Goal: Find specific page/section: Find specific page/section

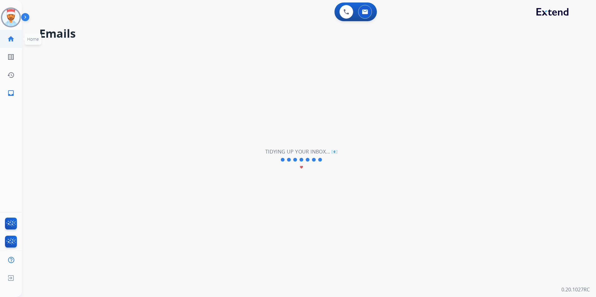
click at [13, 39] on mat-icon "home" at bounding box center [10, 38] width 7 height 7
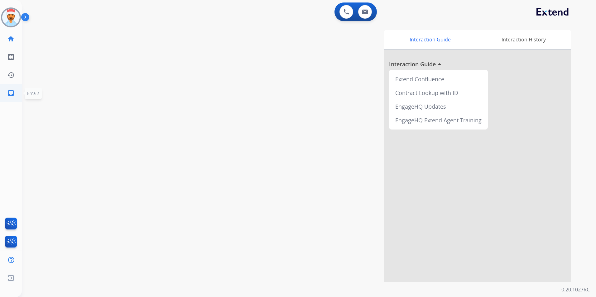
click at [8, 93] on mat-icon "inbox" at bounding box center [10, 92] width 7 height 7
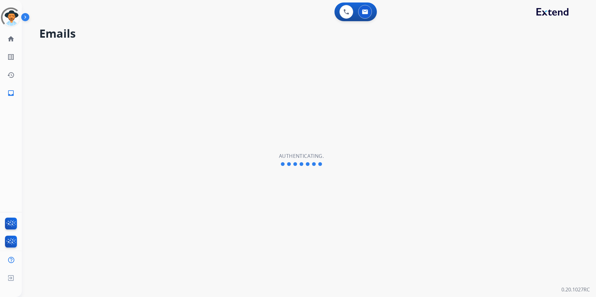
select select "**********"
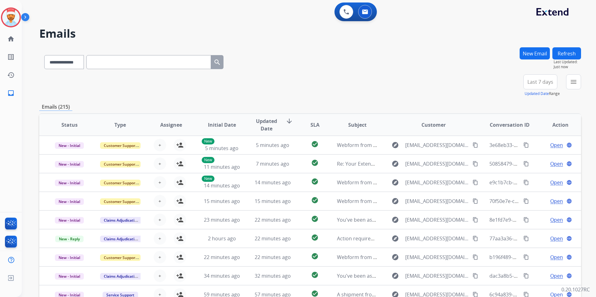
drag, startPoint x: 20, startPoint y: 16, endPoint x: 29, endPoint y: 21, distance: 10.1
click at [21, 17] on div at bounding box center [11, 17] width 20 height 20
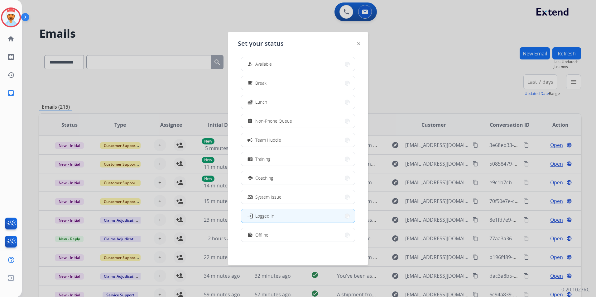
scroll to position [2, 0]
click at [274, 229] on button "work_off Offline" at bounding box center [297, 234] width 113 height 13
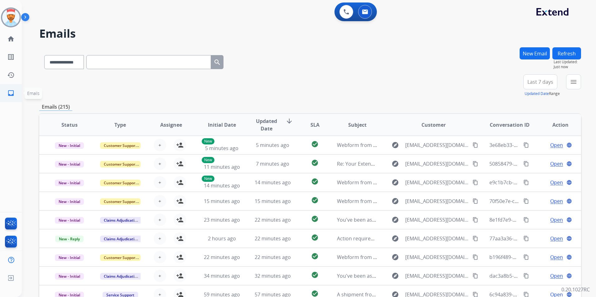
click at [8, 97] on mat-icon "inbox" at bounding box center [10, 92] width 7 height 7
click at [574, 85] on mat-icon "menu" at bounding box center [573, 81] width 7 height 7
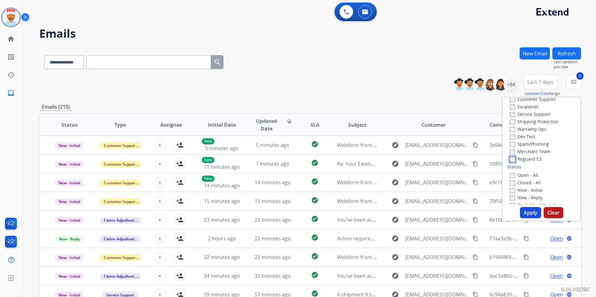
scroll to position [31, 0]
click at [525, 215] on button "Apply" at bounding box center [530, 212] width 21 height 11
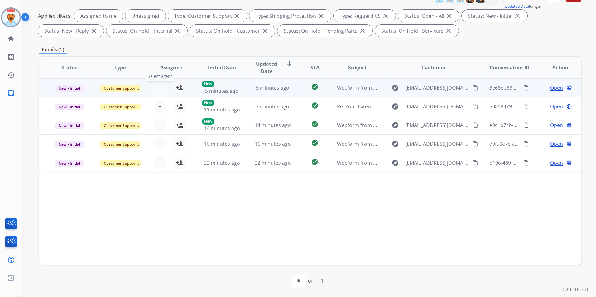
scroll to position [0, 0]
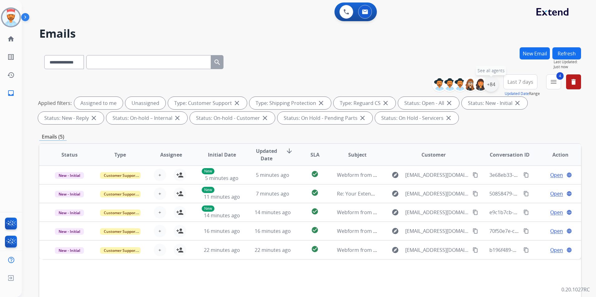
click at [488, 85] on div "+84" at bounding box center [490, 84] width 15 height 15
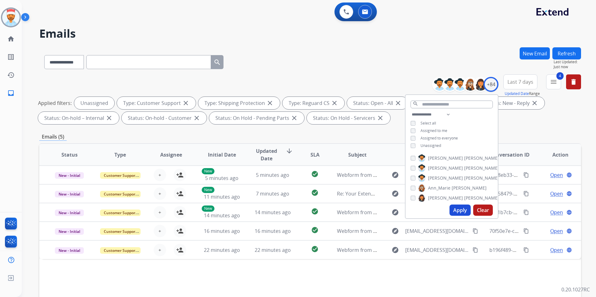
drag, startPoint x: 458, startPoint y: 217, endPoint x: 455, endPoint y: 214, distance: 3.8
click at [458, 217] on div "Apply Clear" at bounding box center [452, 210] width 92 height 16
click at [455, 212] on button "Apply" at bounding box center [460, 210] width 21 height 11
click at [459, 206] on button "Apply" at bounding box center [460, 210] width 21 height 11
click at [269, 135] on div "Emails (5)" at bounding box center [310, 137] width 542 height 8
